Goal: Task Accomplishment & Management: Manage account settings

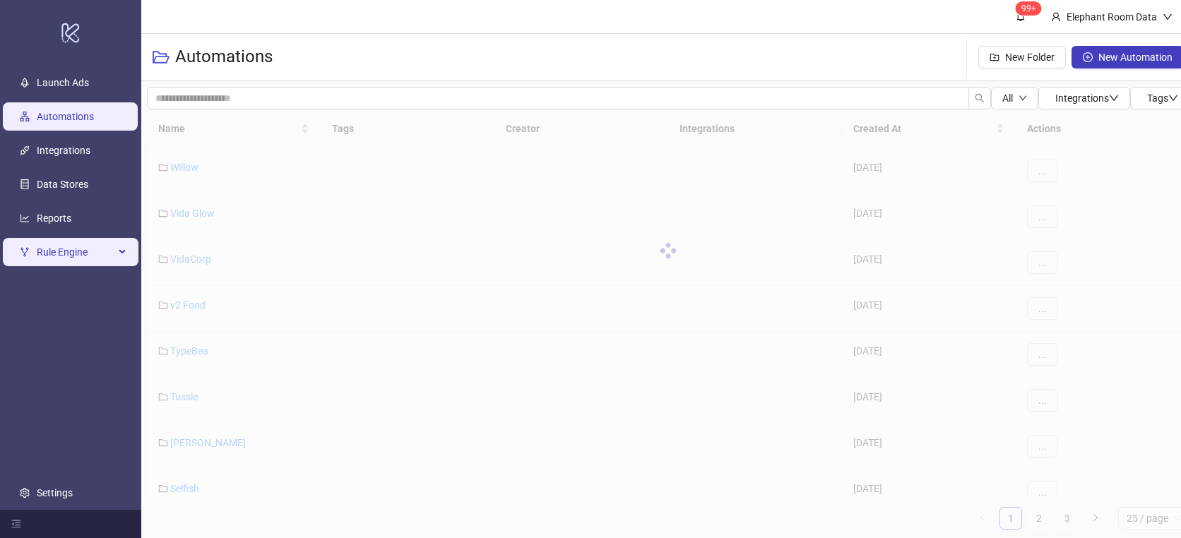
click at [83, 262] on span "Rule Engine" at bounding box center [76, 252] width 78 height 28
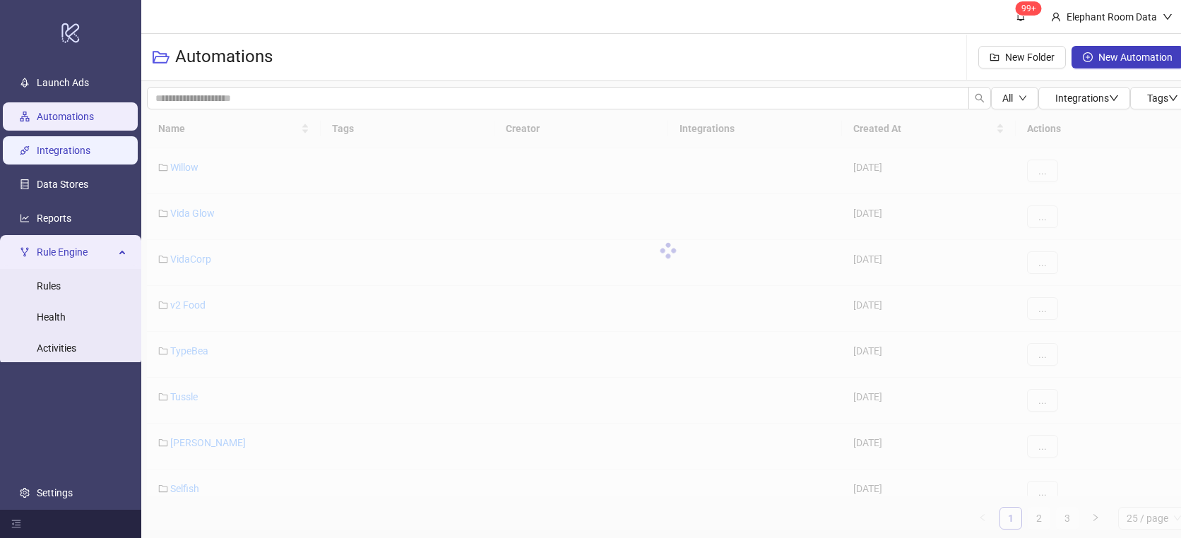
click at [88, 153] on link "Integrations" at bounding box center [64, 150] width 54 height 11
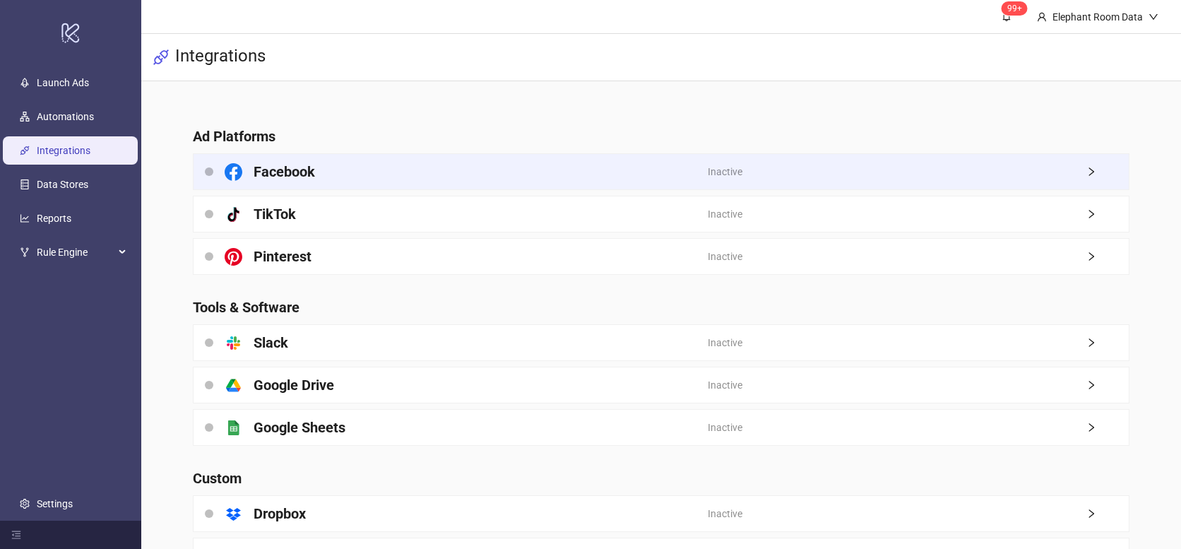
click at [461, 177] on div "Facebook" at bounding box center [451, 171] width 515 height 35
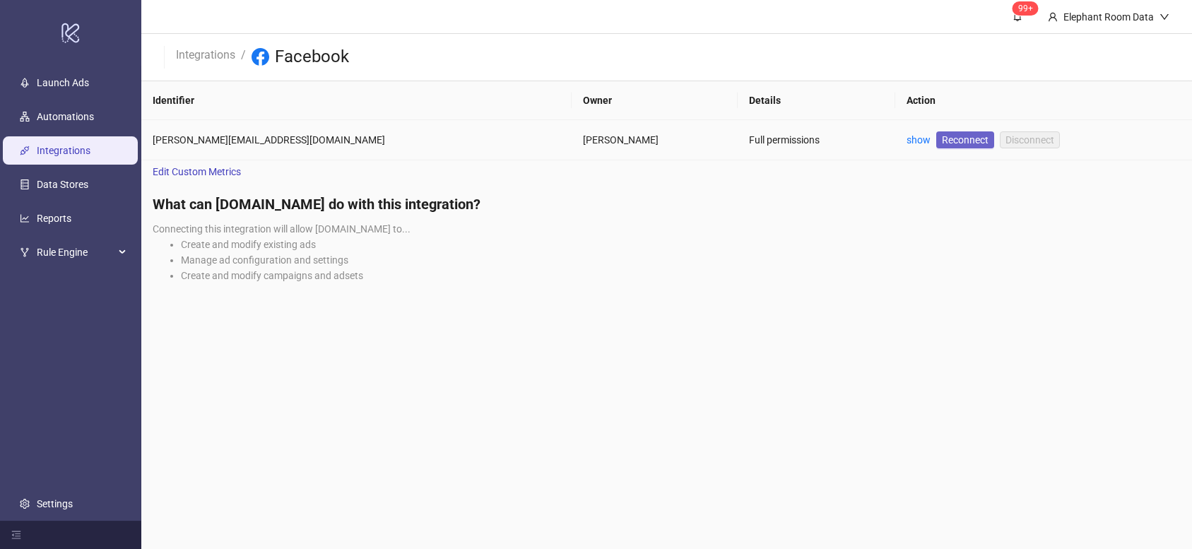
click at [942, 142] on span "Reconnect" at bounding box center [965, 140] width 47 height 16
click at [218, 47] on link "Integrations" at bounding box center [205, 54] width 65 height 16
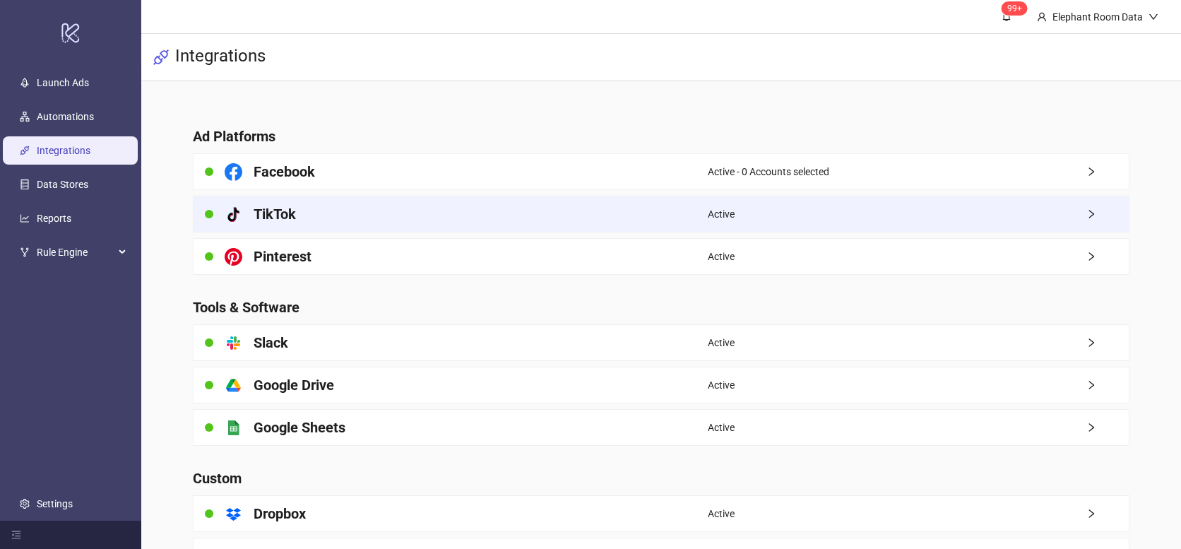
click at [899, 209] on div "Active" at bounding box center [918, 213] width 421 height 35
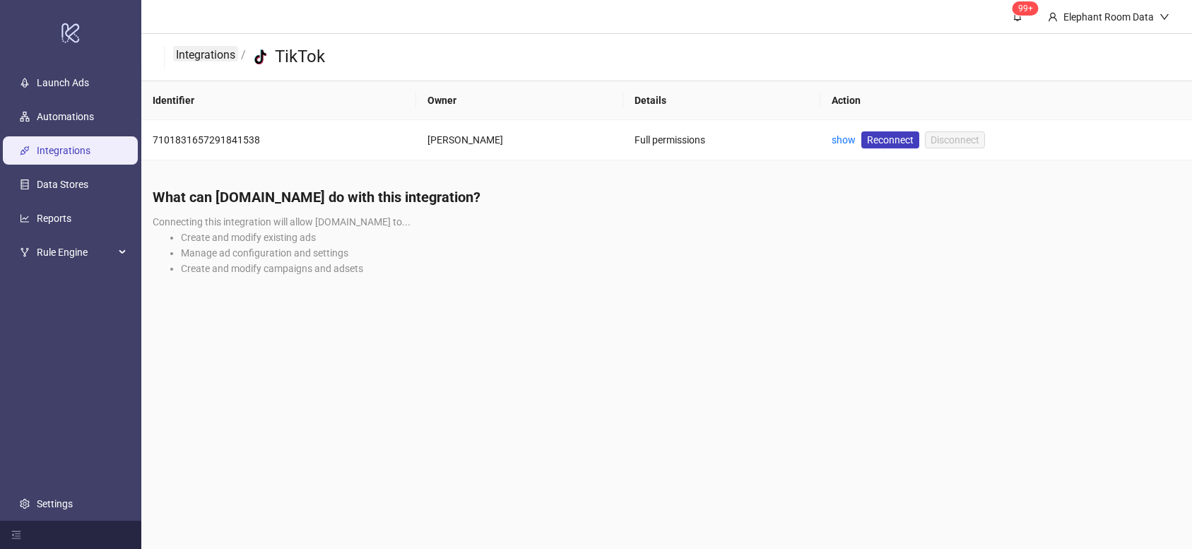
click at [199, 57] on link "Integrations" at bounding box center [205, 54] width 65 height 16
